Goal: Information Seeking & Learning: Learn about a topic

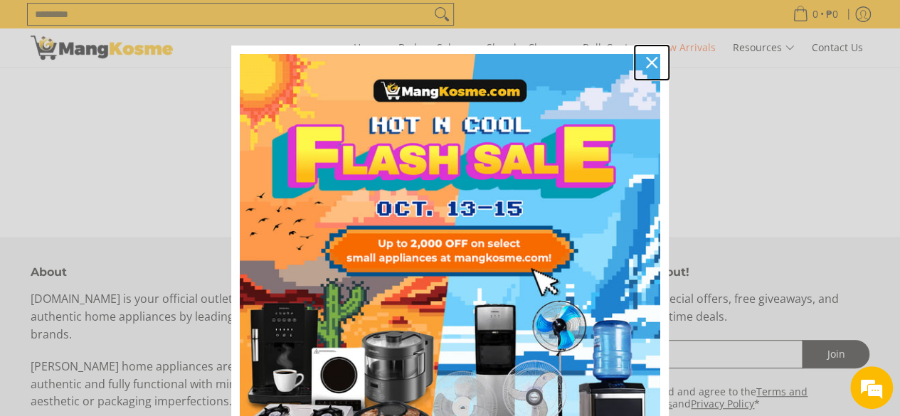
click at [646, 62] on icon "close icon" at bounding box center [651, 62] width 11 height 11
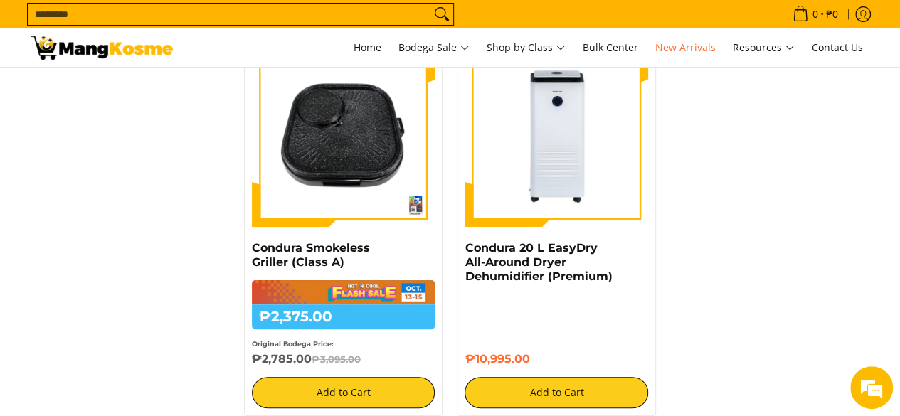
scroll to position [2774, 0]
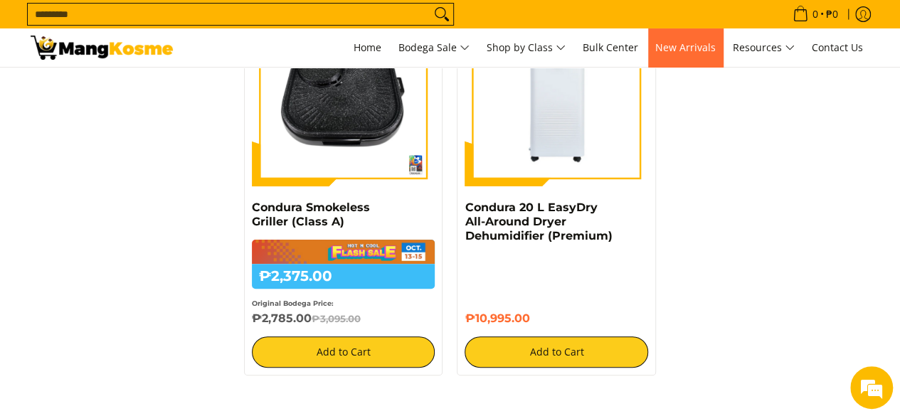
click at [696, 33] on link "New Arrivals" at bounding box center [685, 47] width 75 height 38
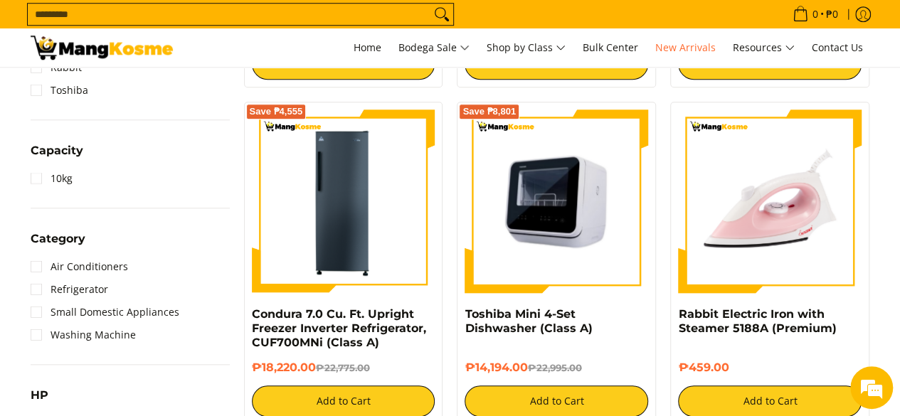
scroll to position [455, 0]
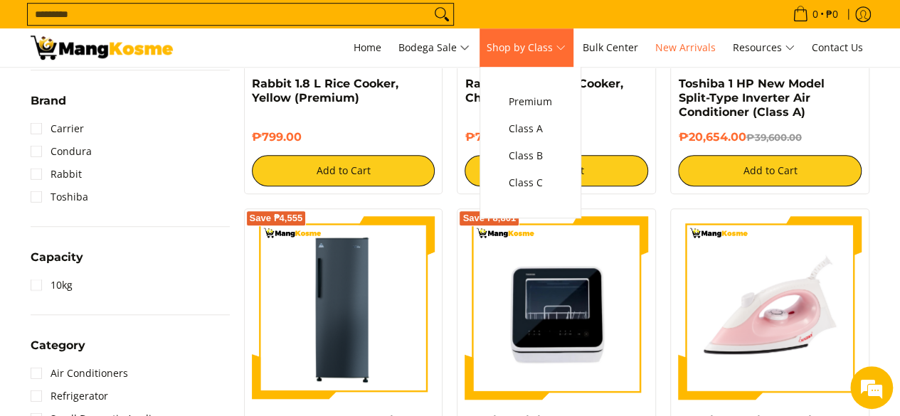
click at [528, 45] on span "Shop by Class" at bounding box center [525, 48] width 79 height 18
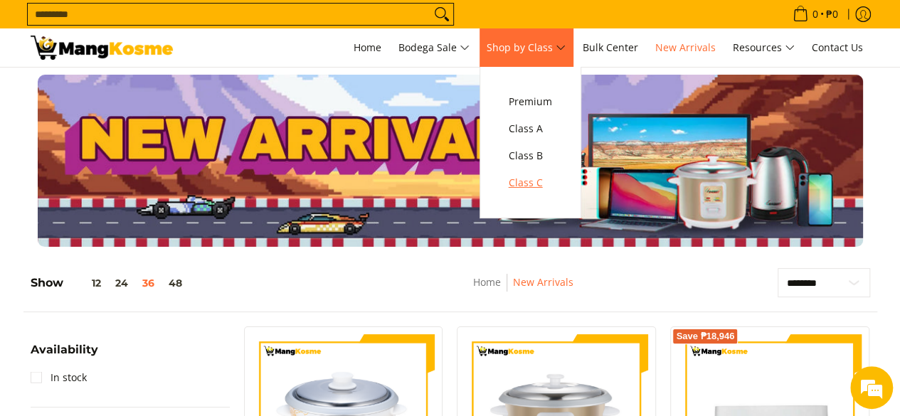
click at [552, 178] on span "Class C" at bounding box center [529, 183] width 43 height 18
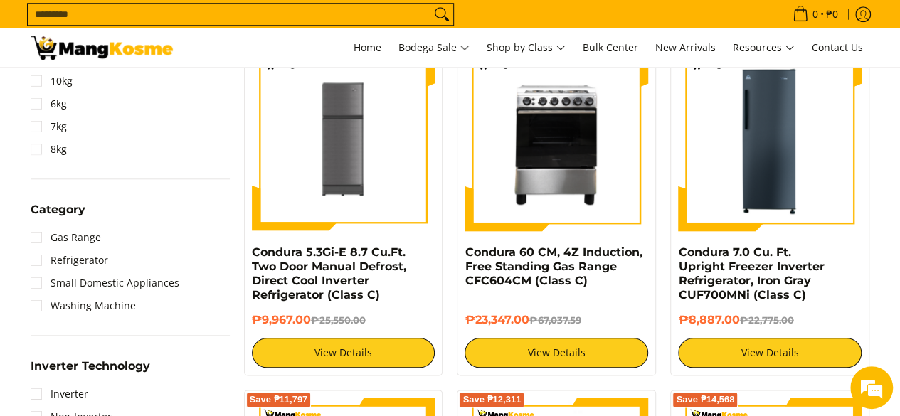
scroll to position [637, 0]
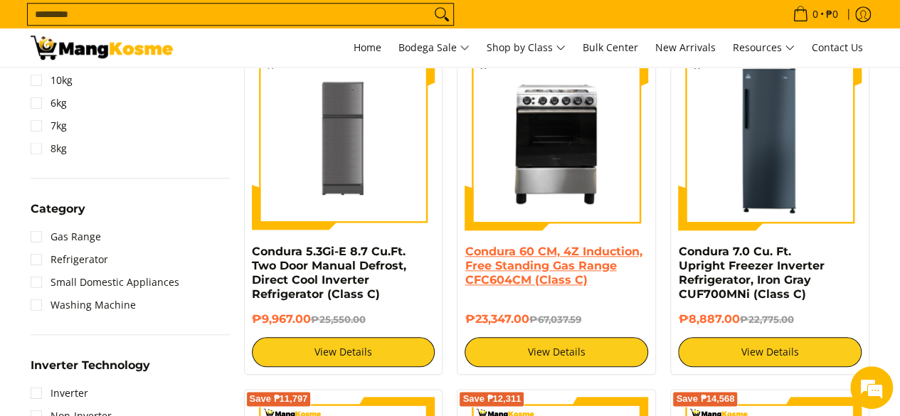
click at [555, 266] on link "Condura 60 CM, 4Z Induction, Free Standing Gas Range CFC604CM (Class C)" at bounding box center [552, 266] width 177 height 42
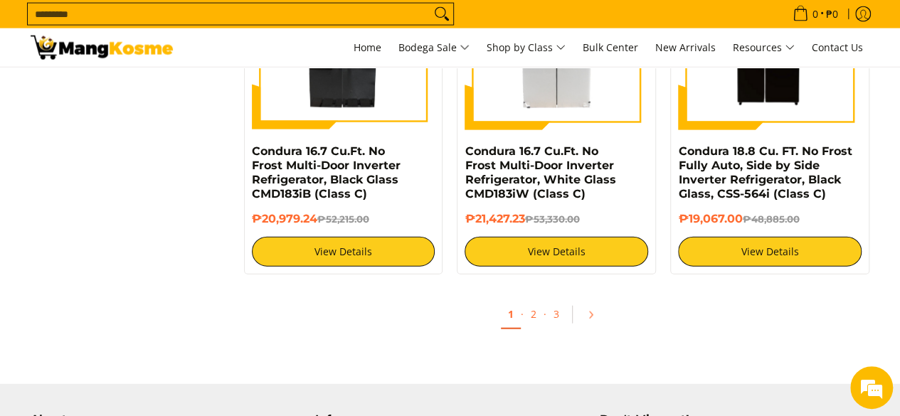
scroll to position [4429, 0]
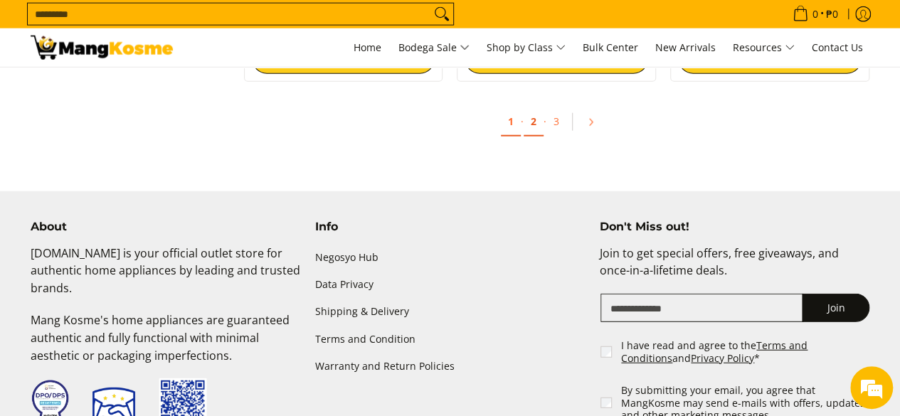
click at [533, 120] on link "2" at bounding box center [533, 121] width 20 height 29
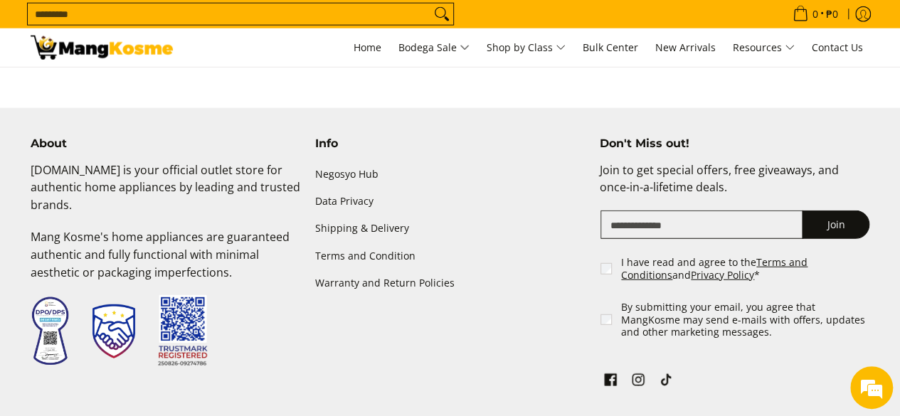
scroll to position [4573, 0]
